Goal: Information Seeking & Learning: Find specific fact

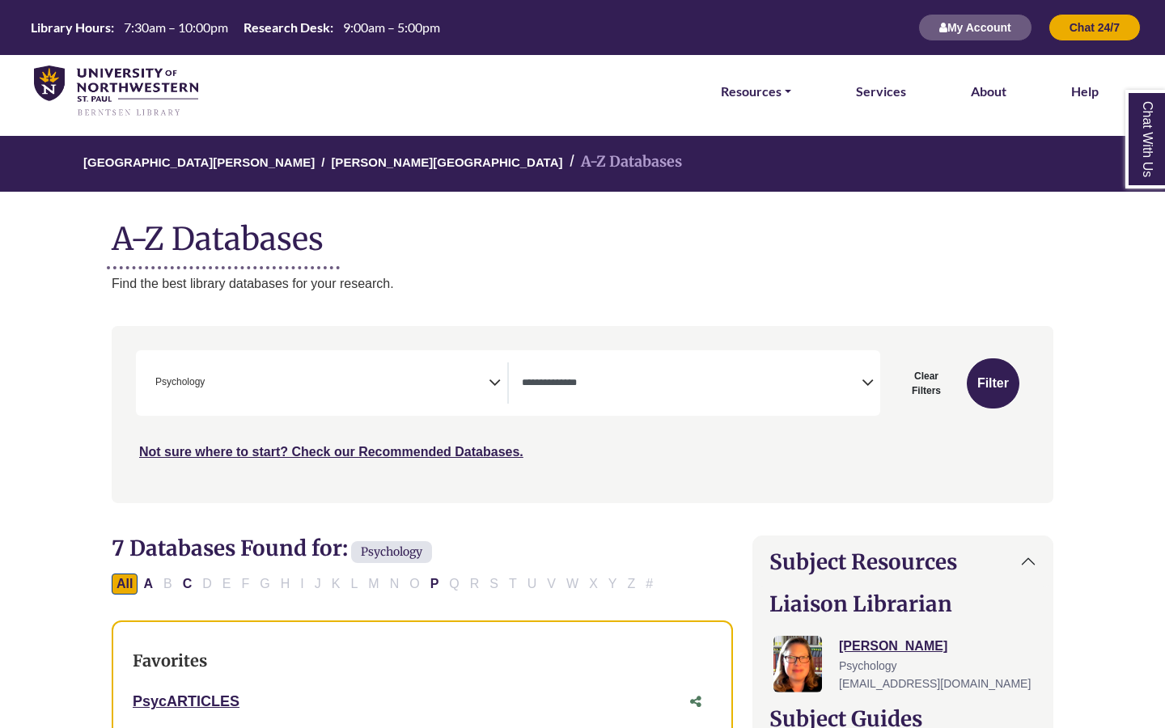
scroll to position [532, 0]
click at [463, 377] on span "× Psychology" at bounding box center [319, 383] width 340 height 41
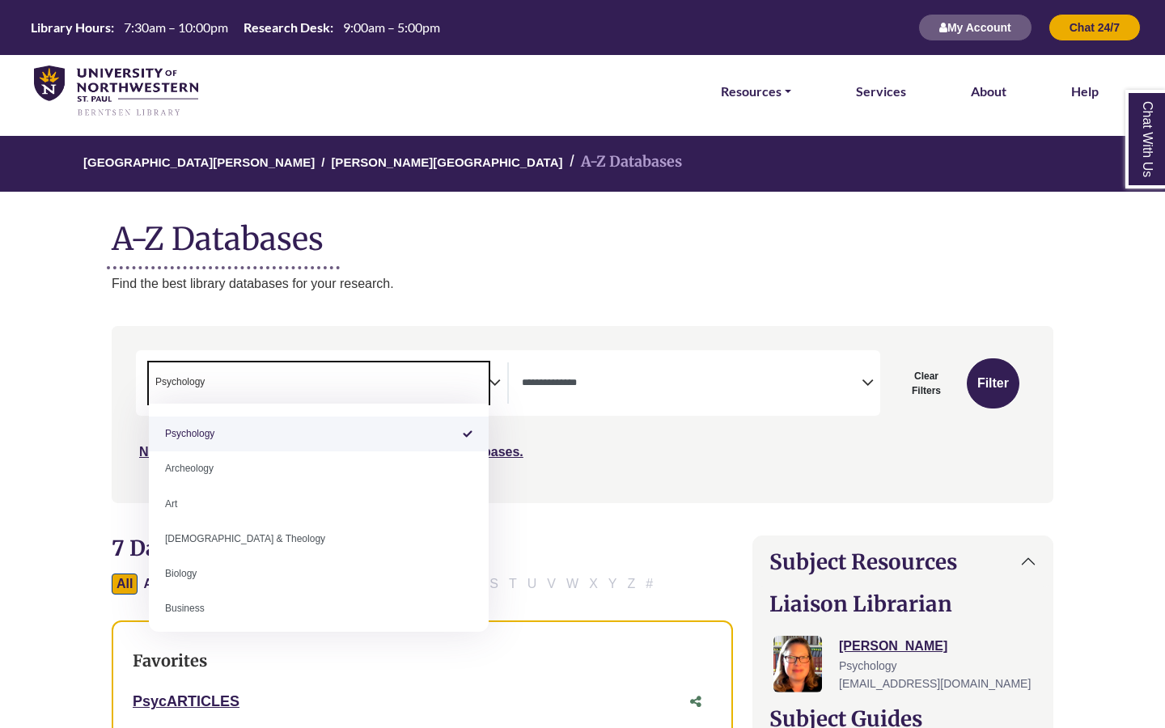
click at [587, 387] on textarea "Search" at bounding box center [692, 384] width 340 height 13
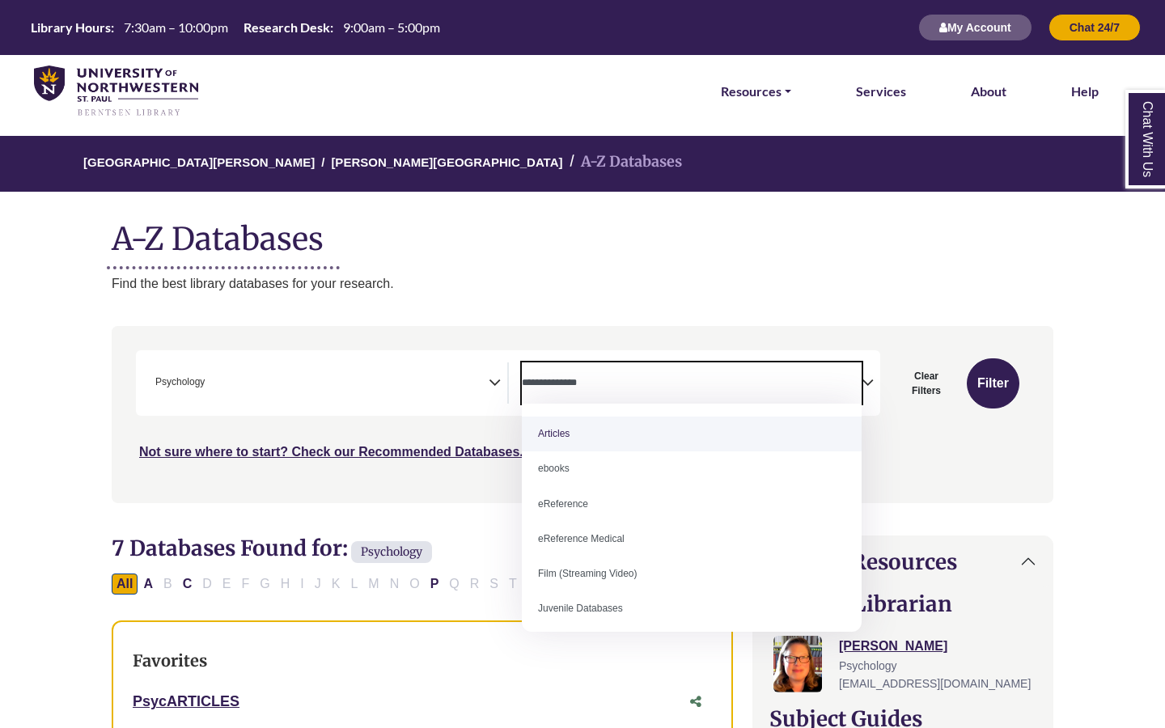
select select "*****"
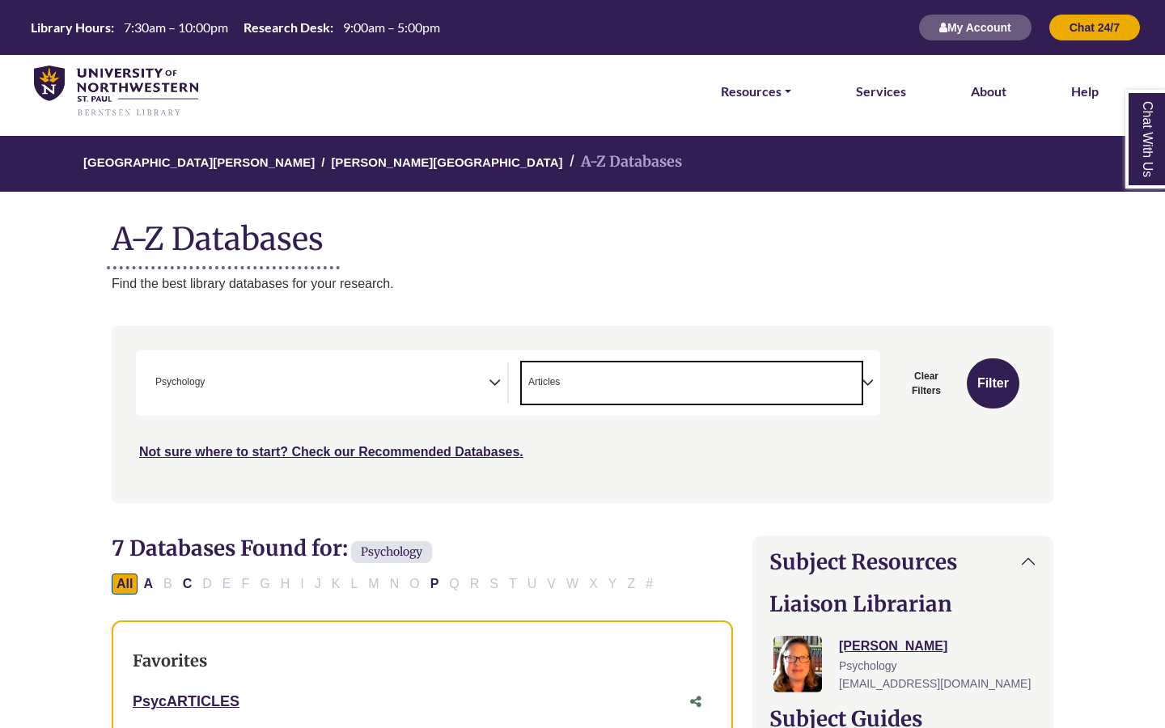
click at [380, 397] on span "× Psychology" at bounding box center [319, 383] width 340 height 41
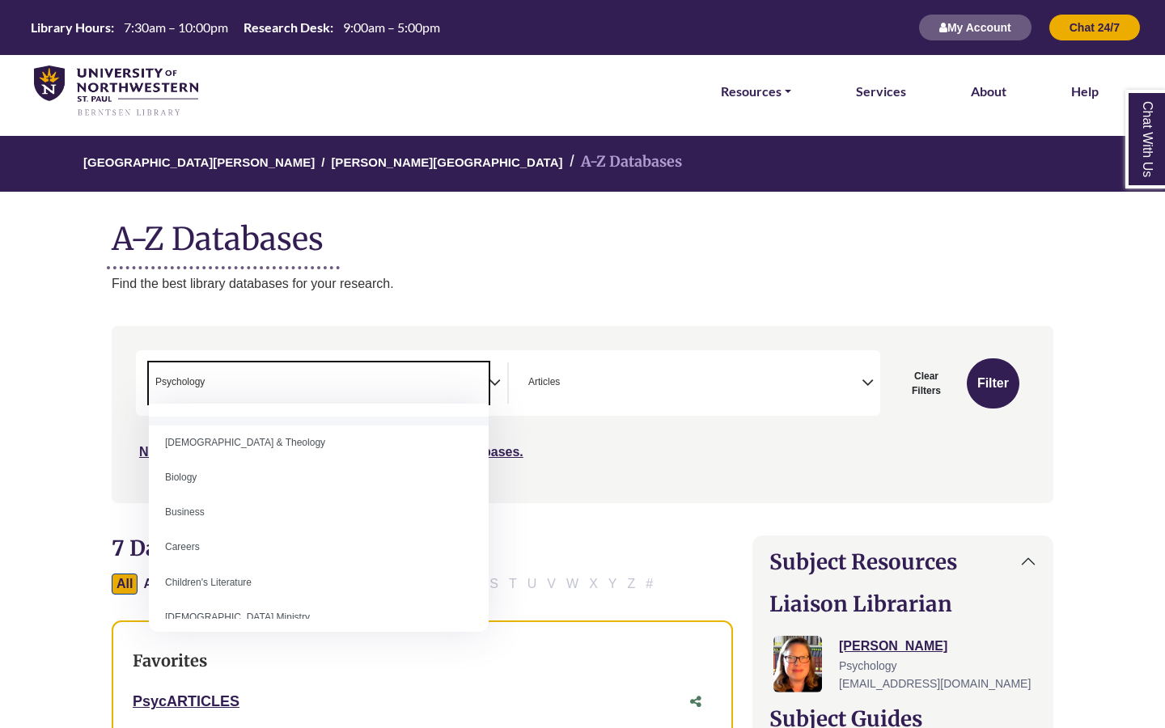
scroll to position [98, 0]
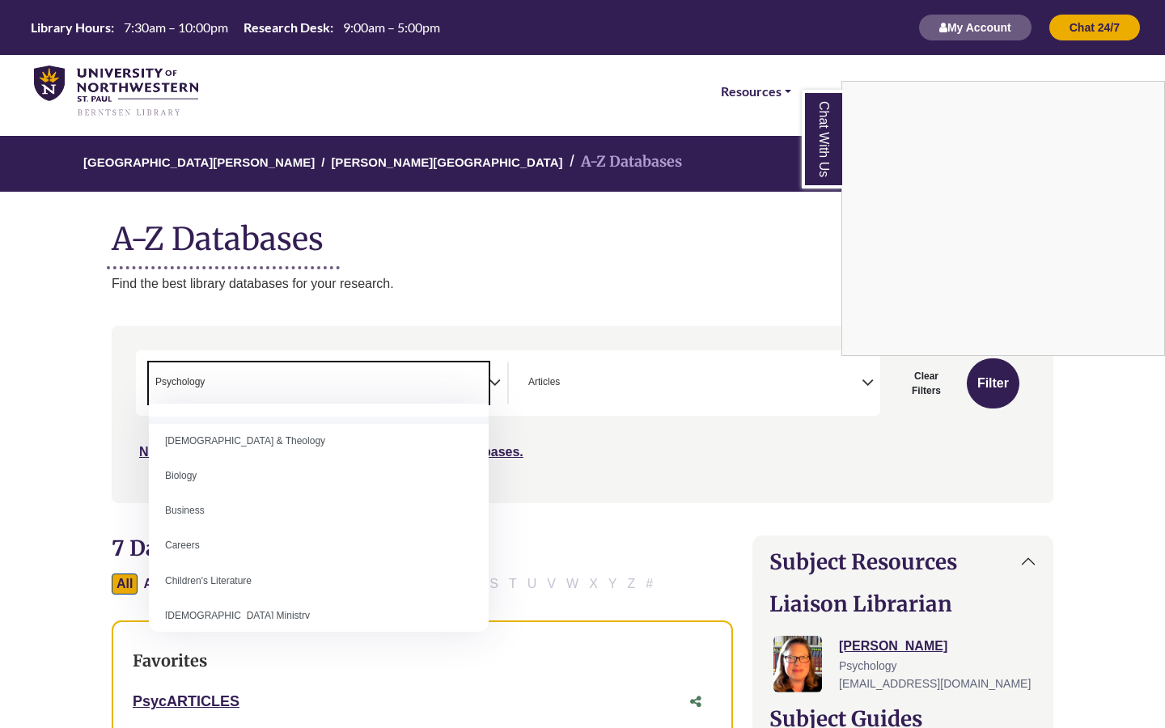
click at [256, 386] on div "Chat With Us" at bounding box center [582, 364] width 1165 height 728
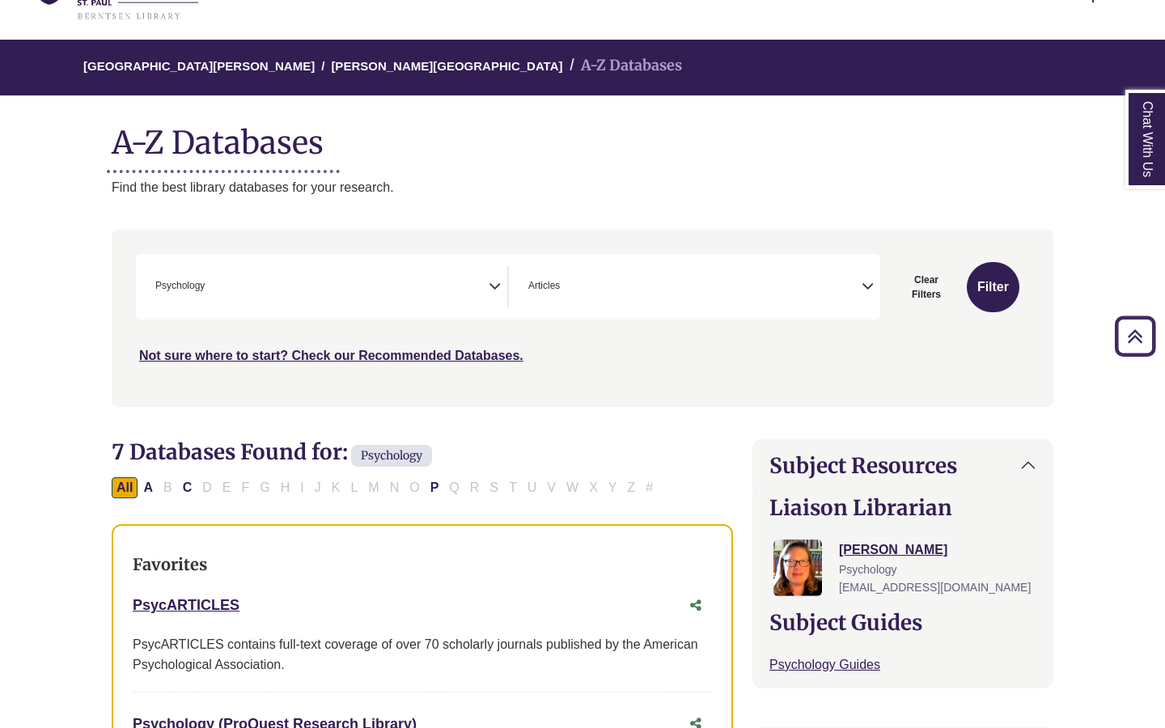
scroll to position [0, 0]
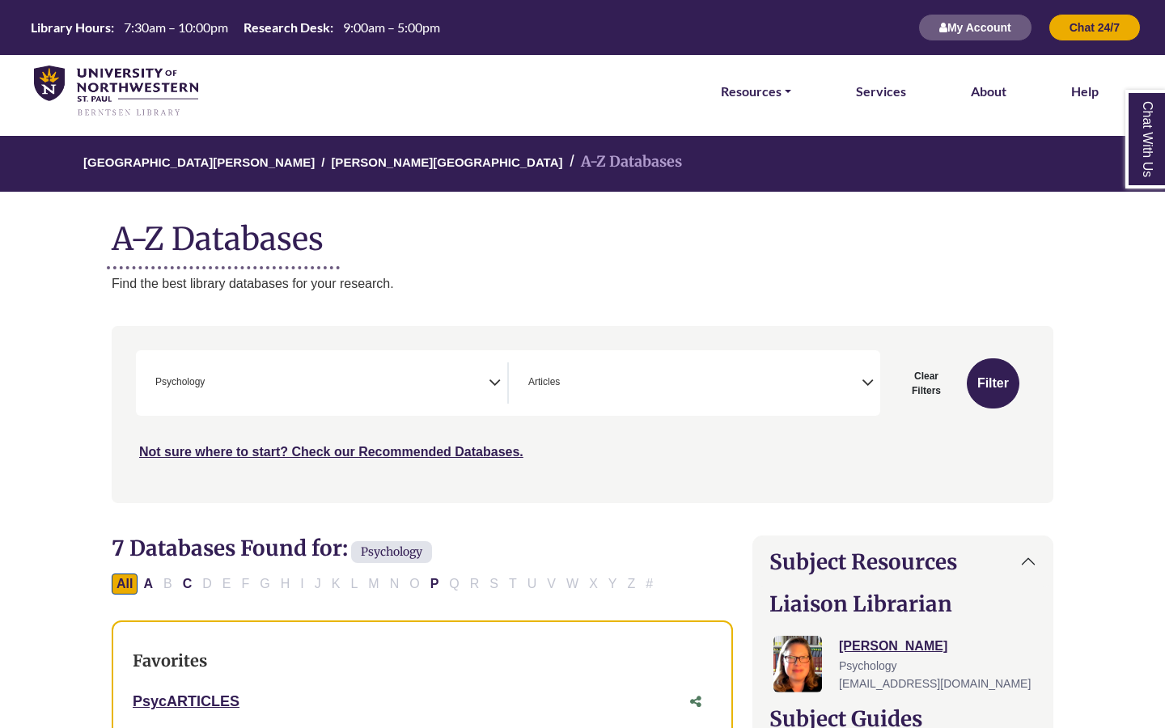
click at [1143, 104] on link "Chat With Us" at bounding box center [1146, 139] width 40 height 99
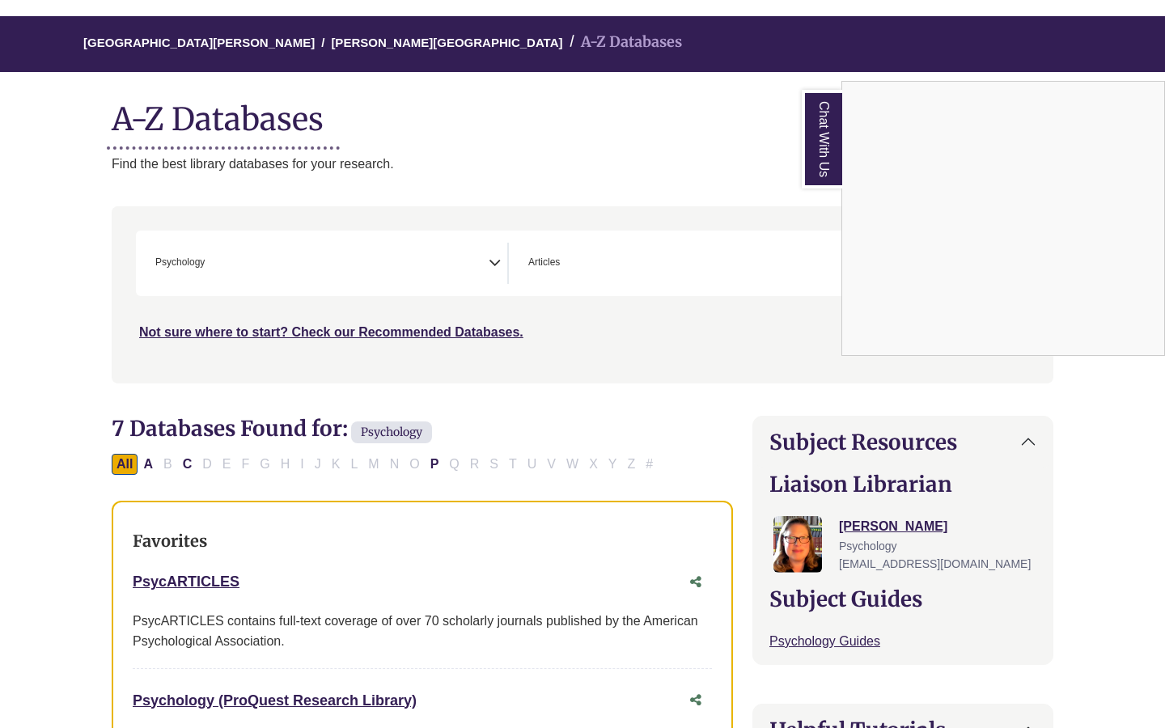
scroll to position [138, 10]
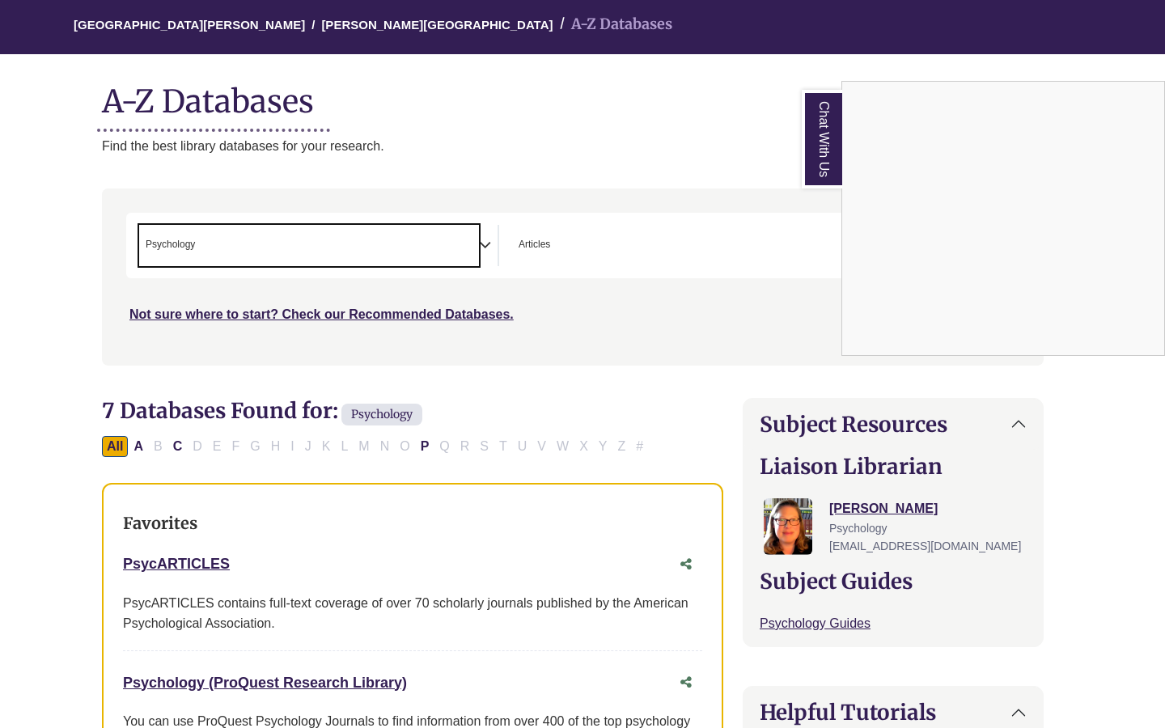
click at [448, 244] on span "× Psychology" at bounding box center [309, 245] width 340 height 41
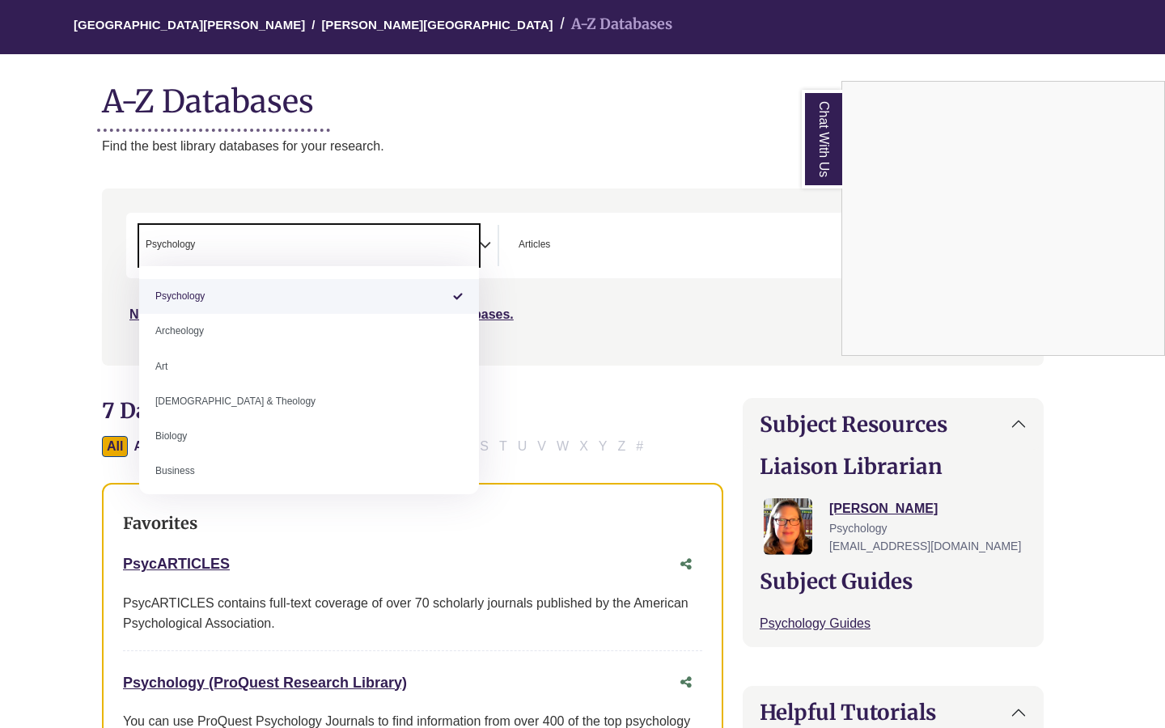
click at [335, 249] on span "× Psychology" at bounding box center [309, 245] width 340 height 41
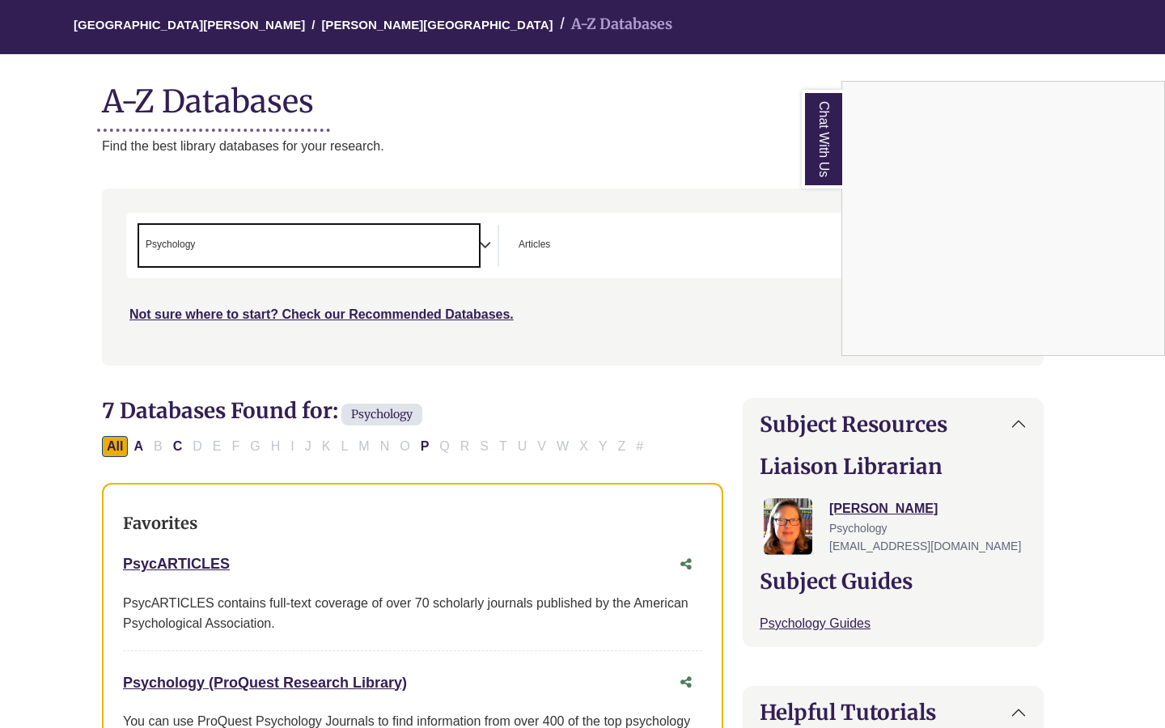
click at [335, 249] on span "× Psychology" at bounding box center [309, 245] width 340 height 41
select select "Database Subject Filter"
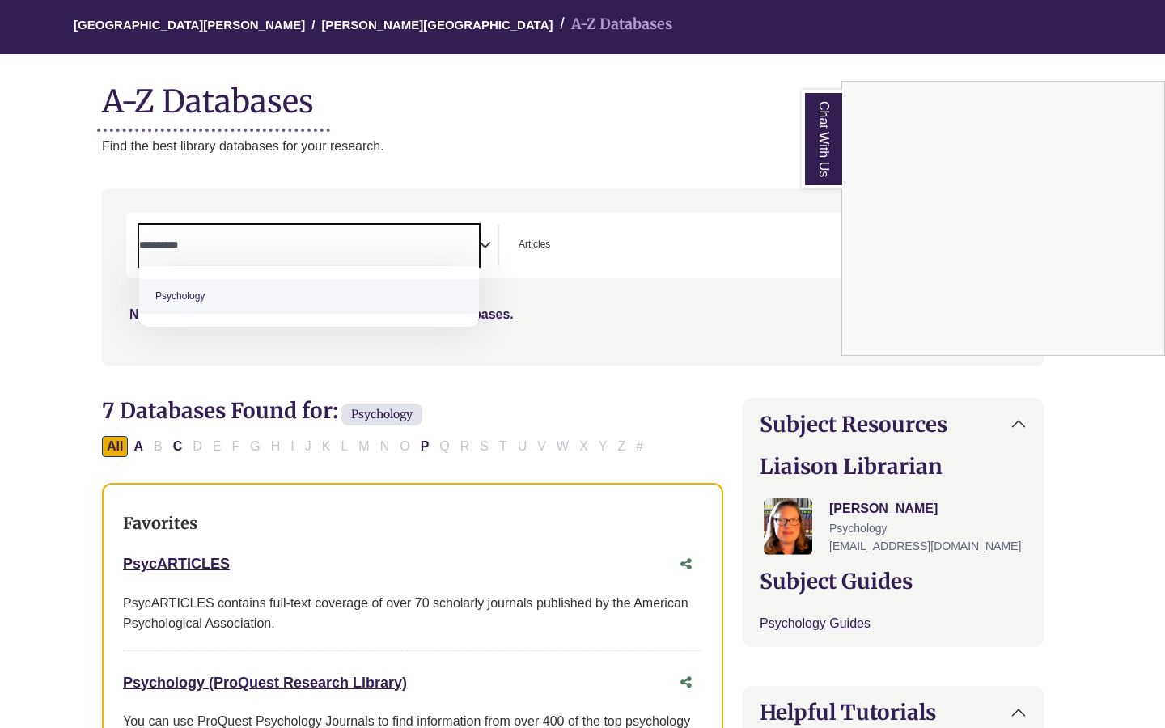
scroll to position [583, 0]
type textarea "*"
type textarea "**********"
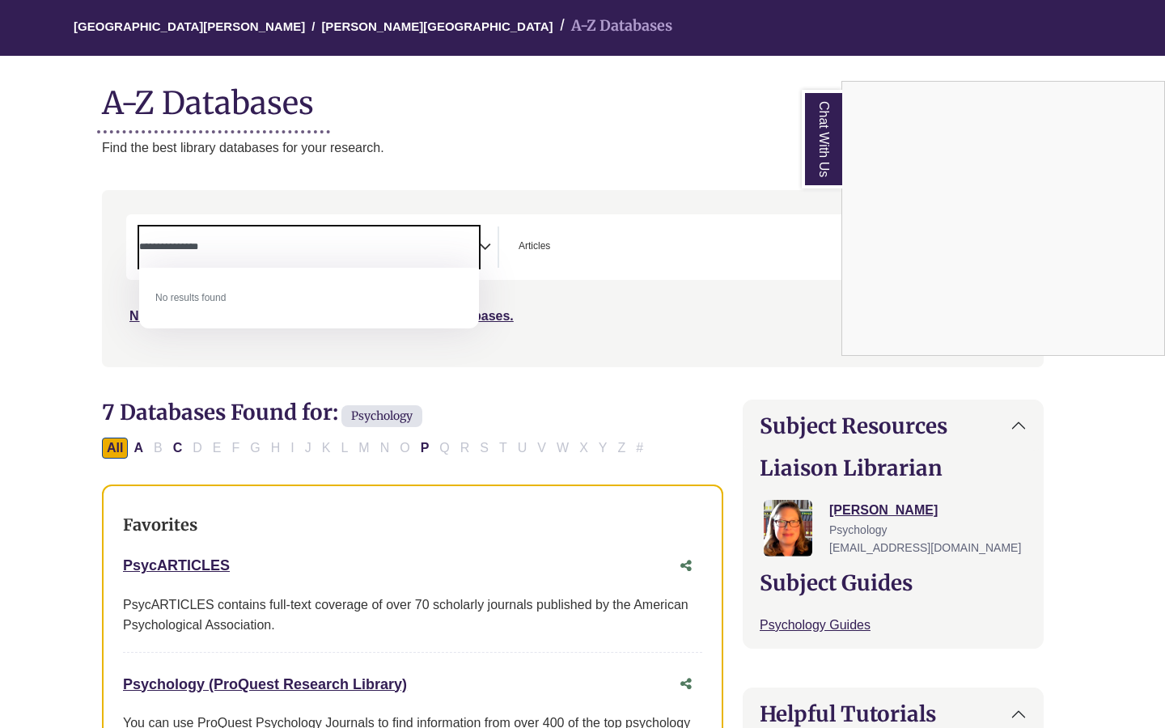
scroll to position [136, 8]
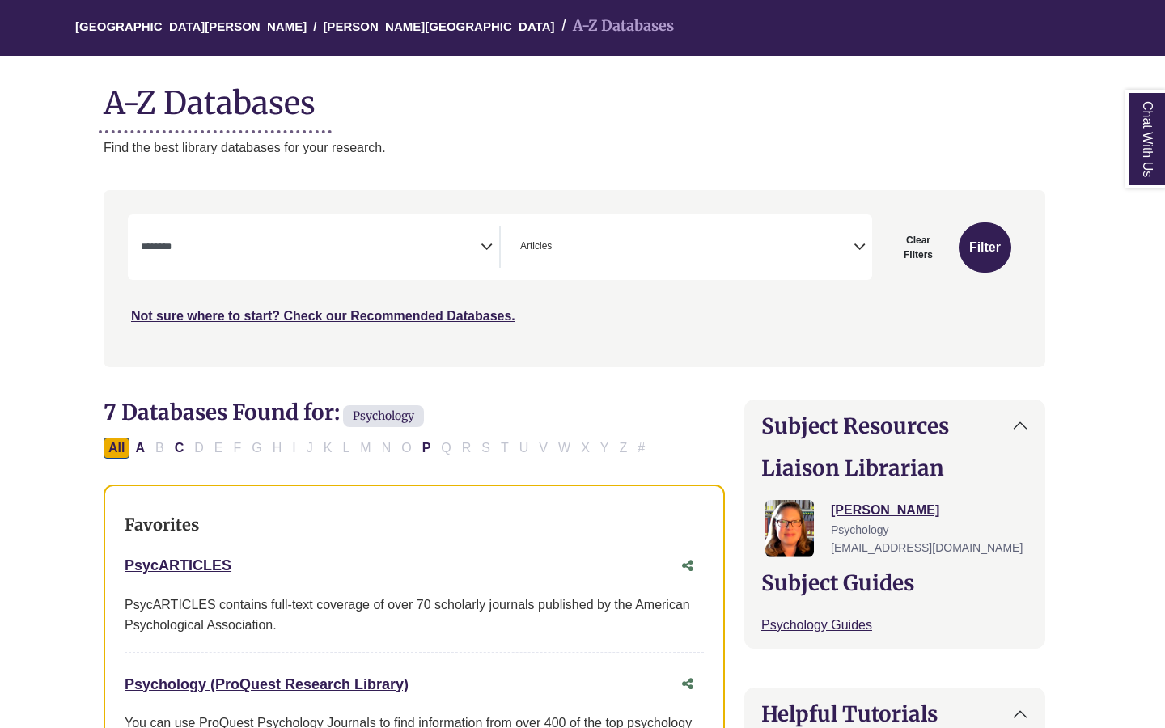
click at [323, 22] on link "[PERSON_NAME][GEOGRAPHIC_DATA]" at bounding box center [438, 25] width 231 height 16
